Goal: Check status: Check status

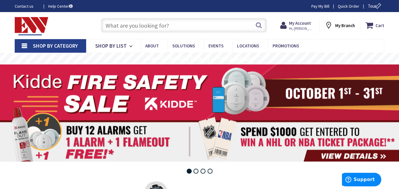
type input "[GEOGRAPHIC_DATA], [GEOGRAPHIC_DATA]"
click at [299, 27] on span "Hi, [PERSON_NAME]" at bounding box center [297, 28] width 25 height 5
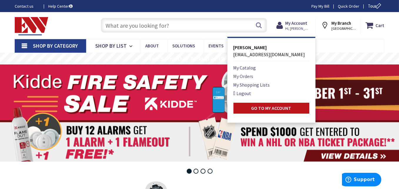
click at [252, 76] on link "My Orders" at bounding box center [243, 76] width 20 height 7
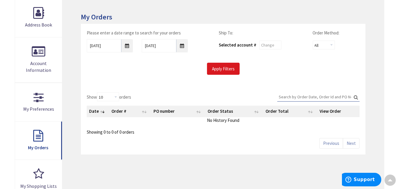
scroll to position [89, 0]
click at [220, 69] on input "Apply Filters" at bounding box center [223, 69] width 33 height 12
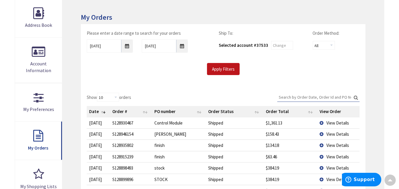
click at [322, 122] on td "View Details" at bounding box center [338, 122] width 43 height 11
